Goal: Navigation & Orientation: Find specific page/section

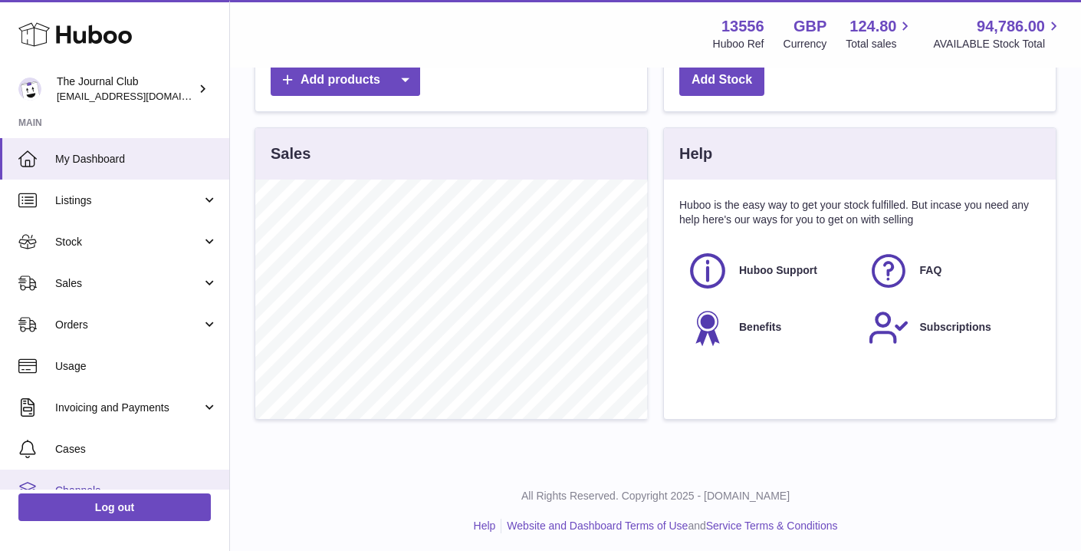
scroll to position [104, 0]
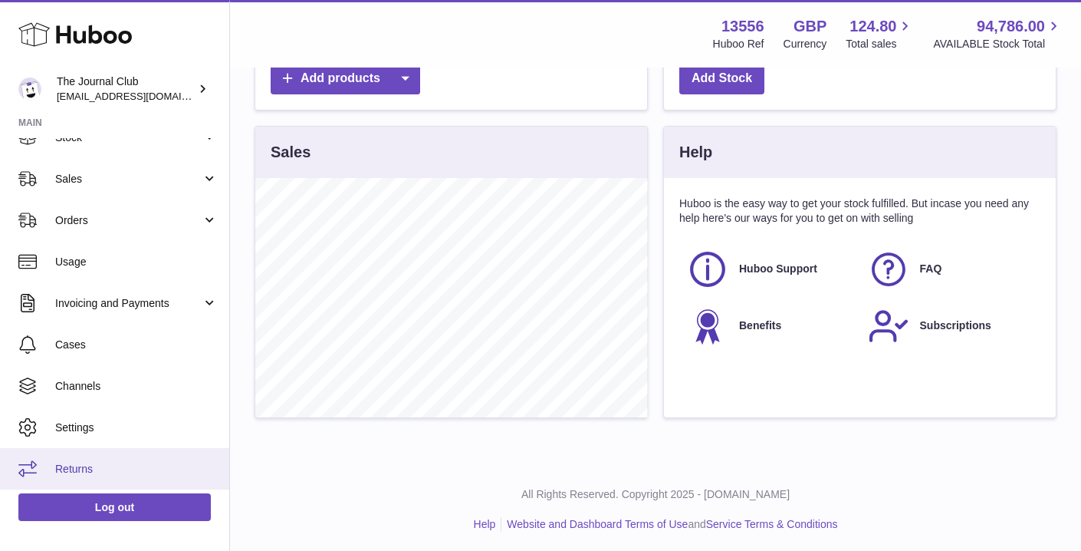
click at [106, 456] on link "Returns" at bounding box center [114, 468] width 229 height 41
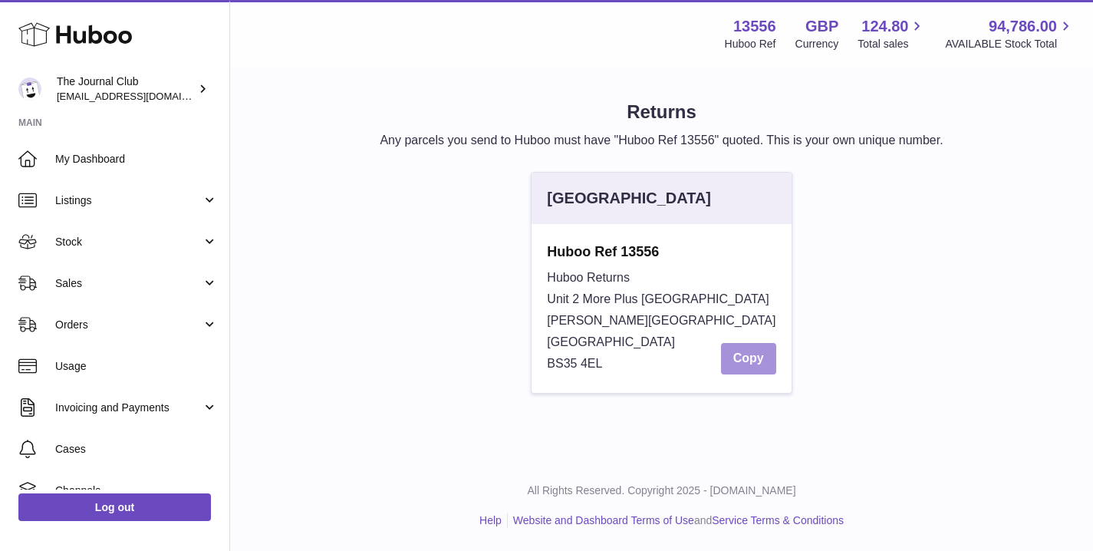
click at [747, 355] on button "Copy" at bounding box center [748, 358] width 55 height 31
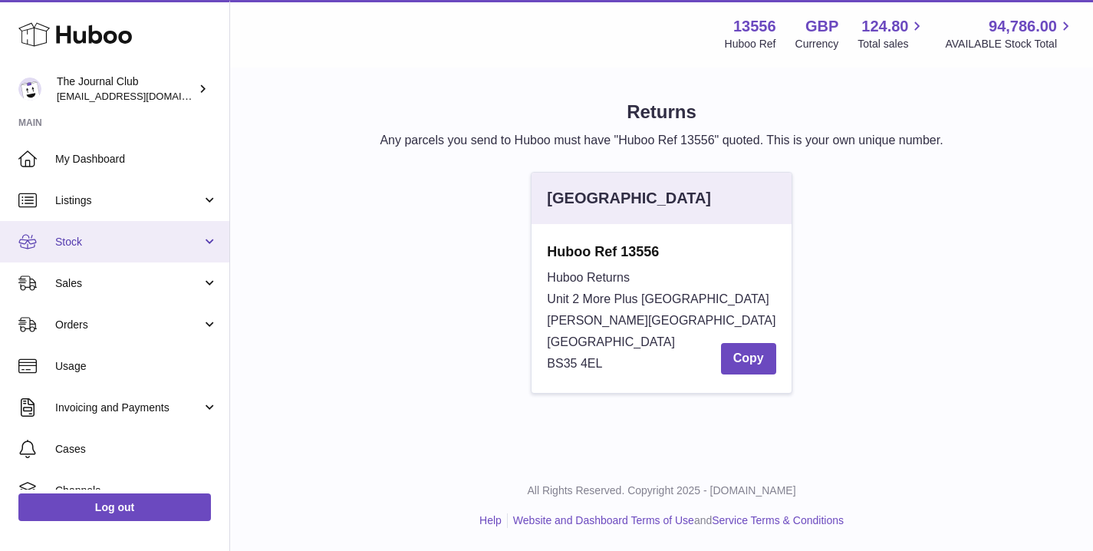
click at [113, 238] on span "Stock" at bounding box center [128, 242] width 146 height 15
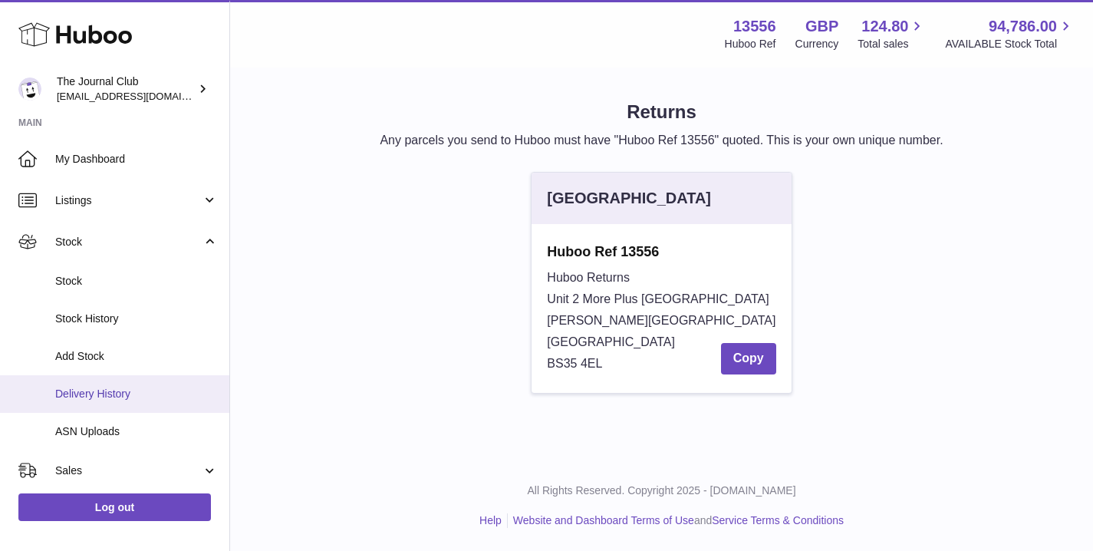
click at [97, 386] on span "Delivery History" at bounding box center [136, 393] width 163 height 15
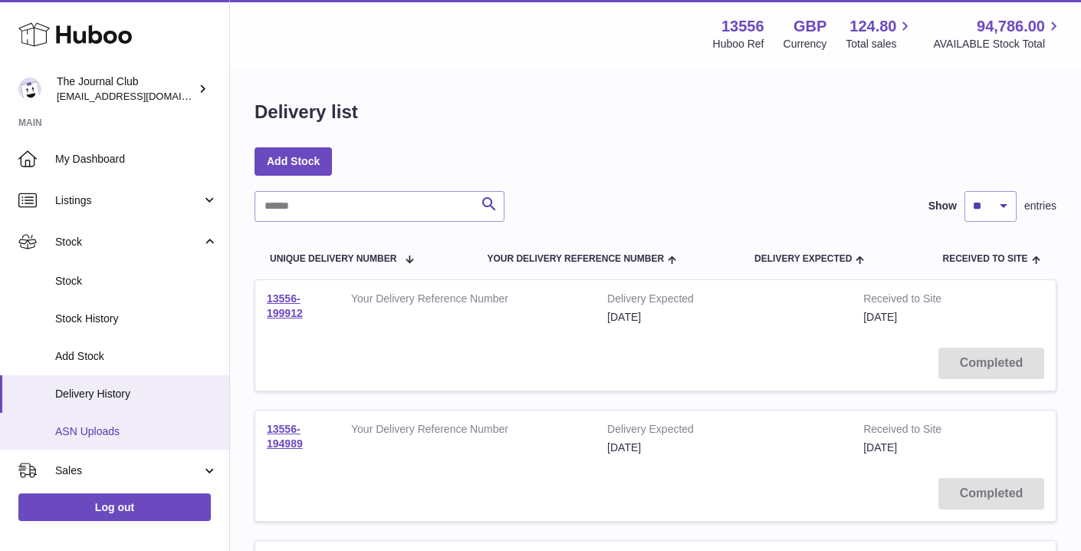
click at [102, 426] on span "ASN Uploads" at bounding box center [136, 431] width 163 height 15
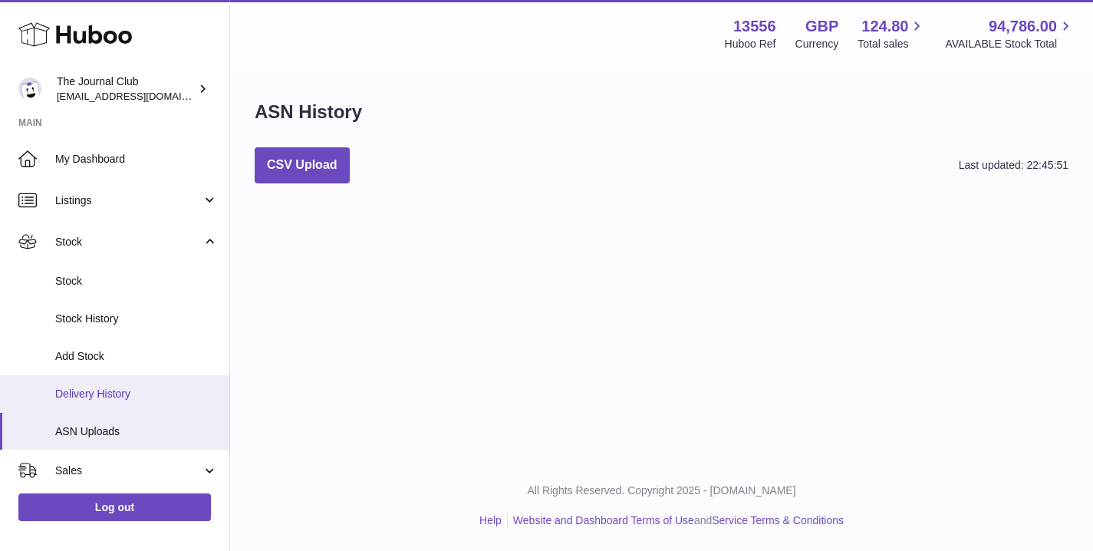
scroll to position [288, 0]
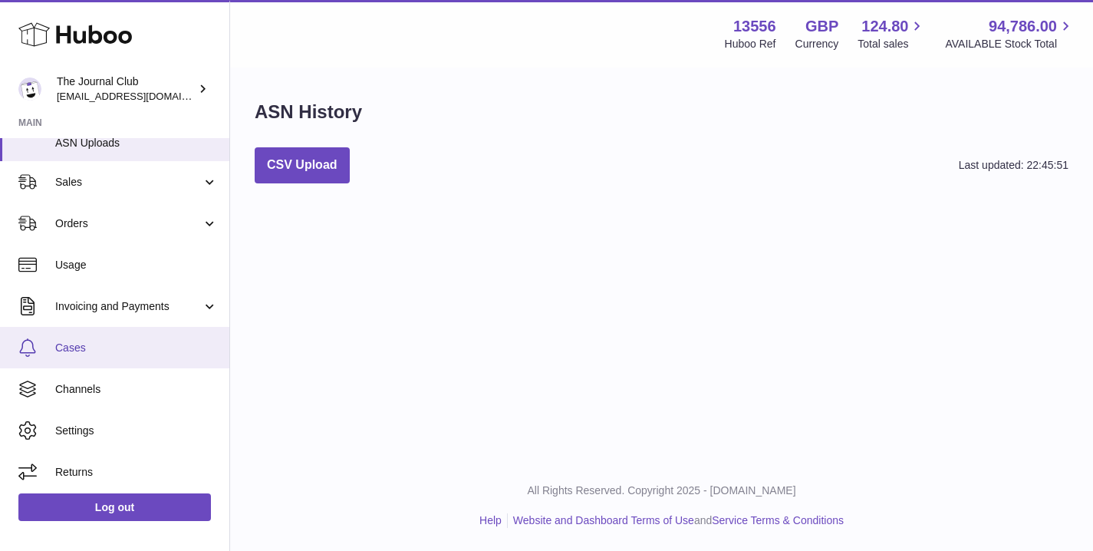
click at [102, 334] on link "Cases" at bounding box center [114, 347] width 229 height 41
